Goal: Find specific page/section

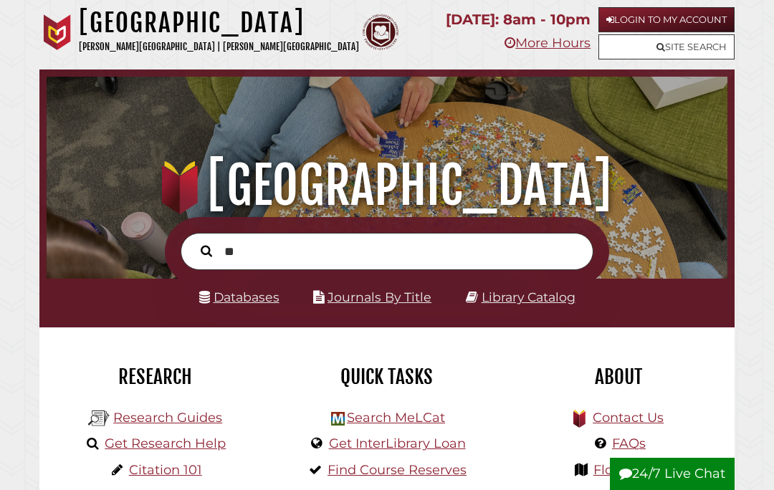
scroll to position [225, 674]
type input "**********"
click at [206, 251] on button "Search" at bounding box center [207, 251] width 26 height 18
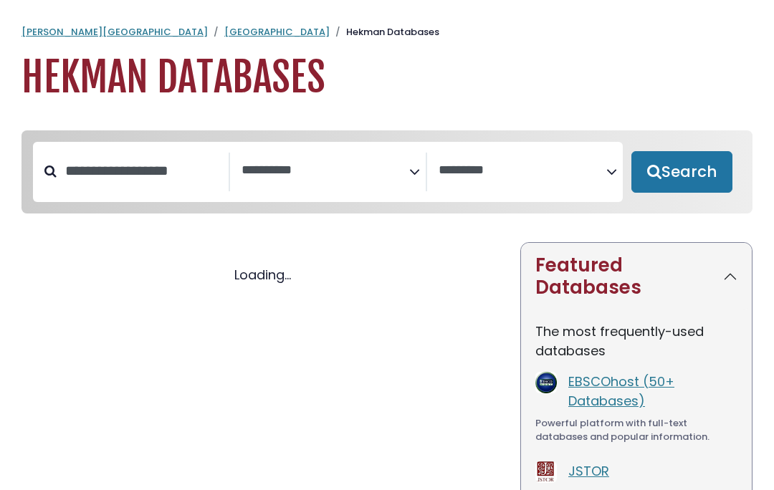
select select "Database Subject Filter"
select select "Database Vendors Filter"
select select "Database Subject Filter"
select select "Database Vendors Filter"
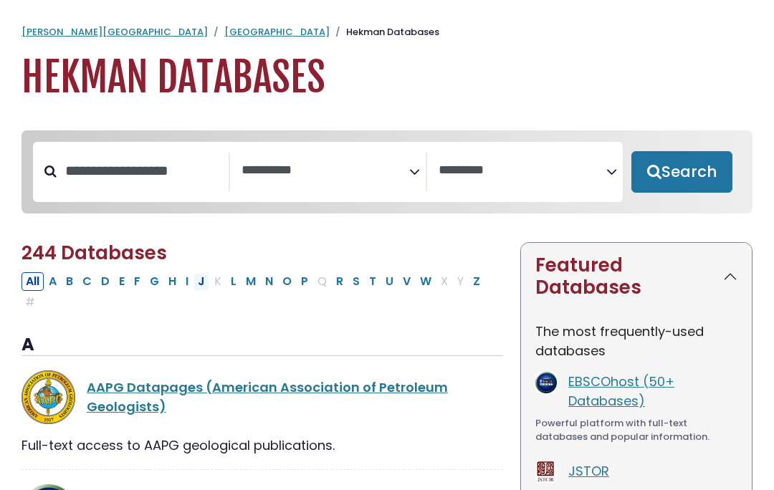
click at [204, 284] on button "J" at bounding box center [202, 281] width 16 height 19
select select "Database Subject Filter"
select select "Database Vendors Filter"
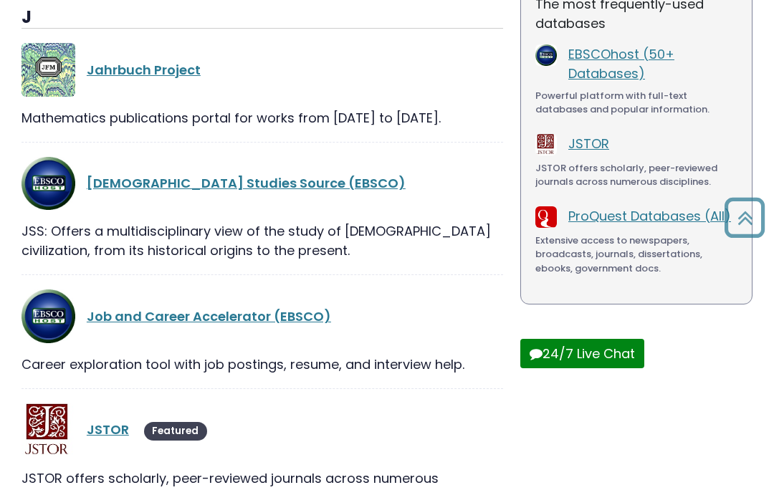
scroll to position [331, 0]
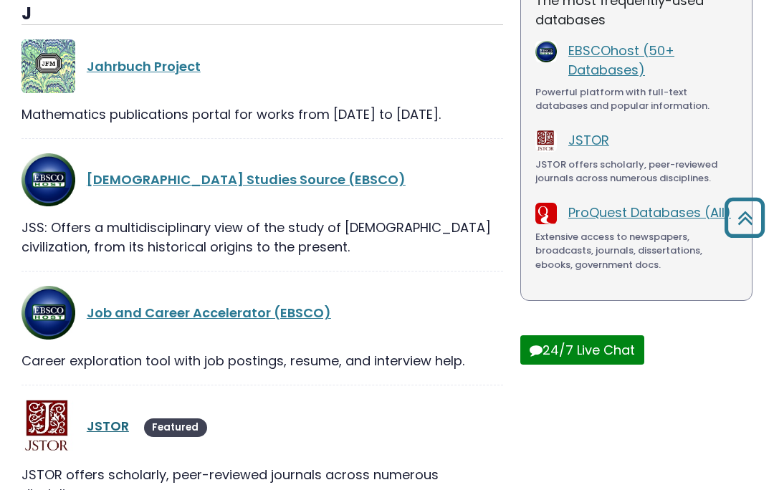
click at [106, 426] on link "JSTOR" at bounding box center [108, 426] width 42 height 18
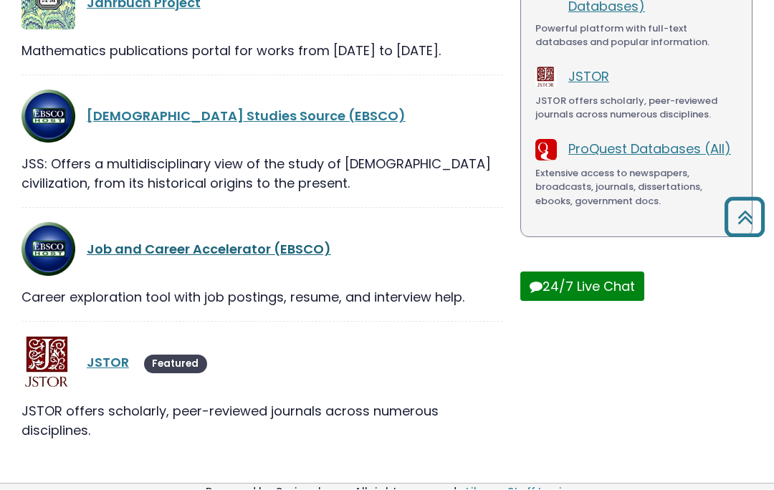
scroll to position [395, 0]
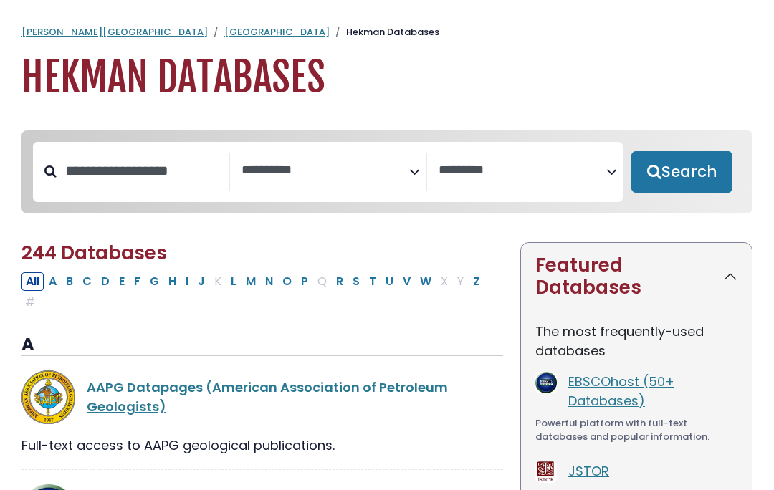
select select "Database Subject Filter"
select select "Database Vendors Filter"
click at [252, 281] on button "M" at bounding box center [251, 281] width 19 height 19
select select "Database Subject Filter"
select select "Database Vendors Filter"
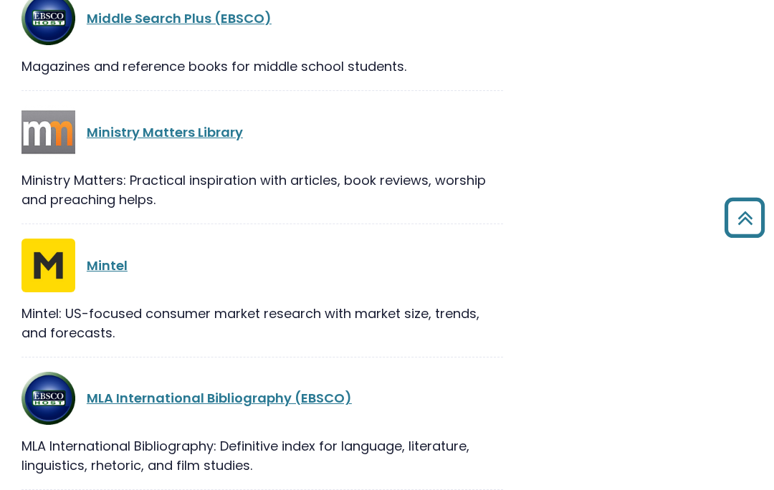
scroll to position [1152, 0]
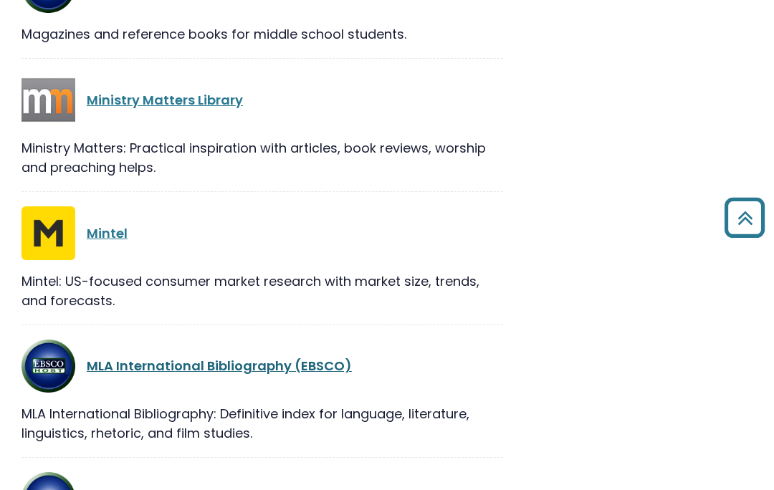
click at [151, 358] on link "MLA International Bibliography (EBSCO)" at bounding box center [219, 367] width 265 height 18
